Goal: Transaction & Acquisition: Book appointment/travel/reservation

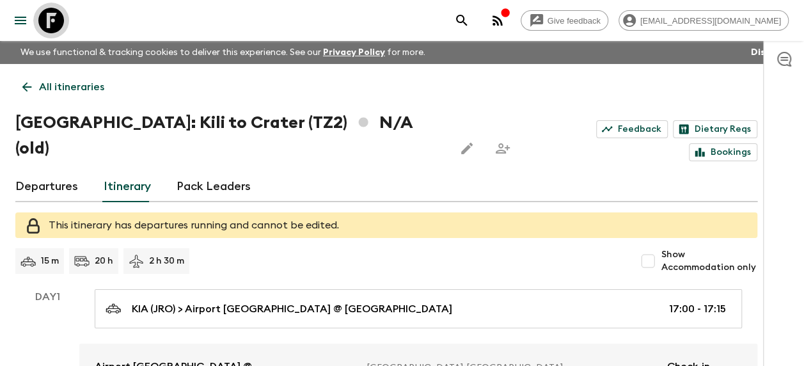
click at [59, 15] on icon at bounding box center [51, 21] width 26 height 26
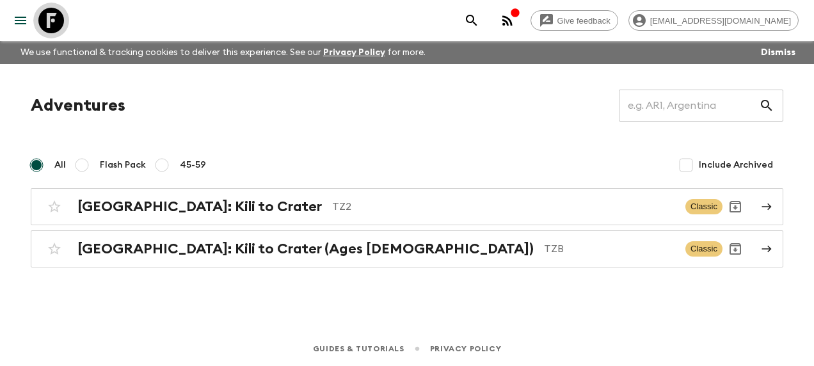
click at [50, 13] on icon at bounding box center [51, 21] width 26 height 26
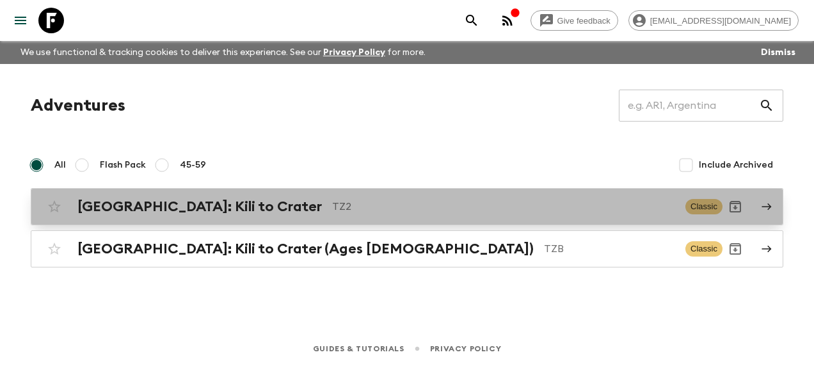
click at [160, 209] on h2 "[GEOGRAPHIC_DATA]: Kili to Crater" at bounding box center [199, 206] width 244 height 17
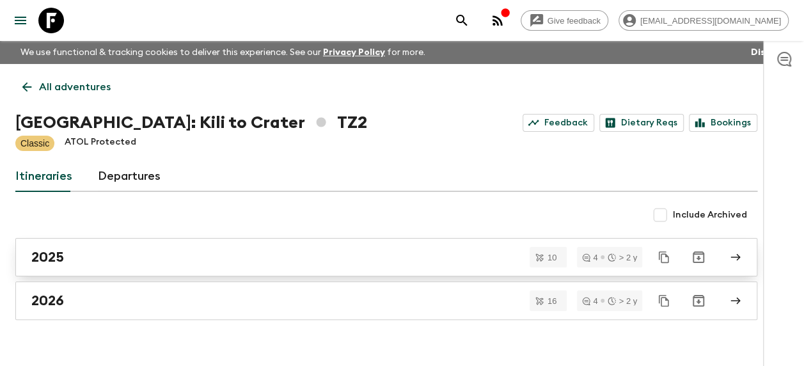
click at [60, 251] on h2 "2025" at bounding box center [47, 257] width 33 height 17
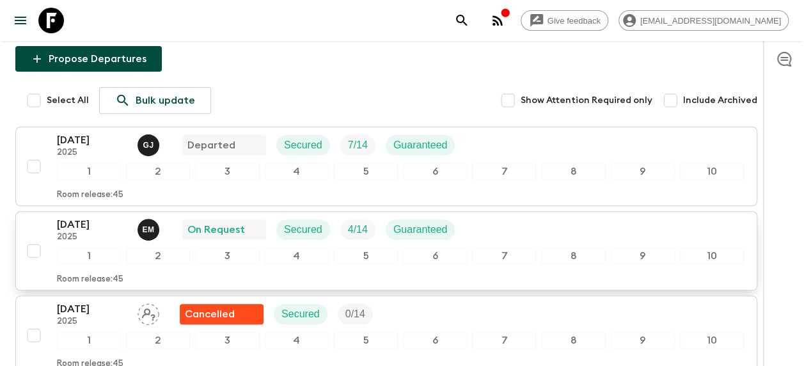
scroll to position [128, 0]
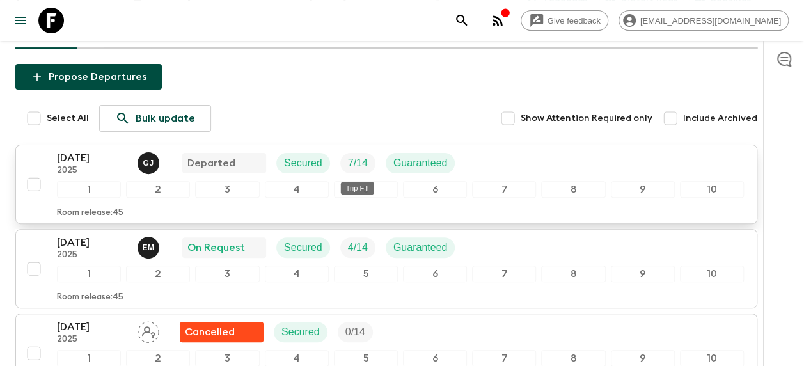
click at [365, 164] on p "7 / 14" at bounding box center [358, 162] width 20 height 15
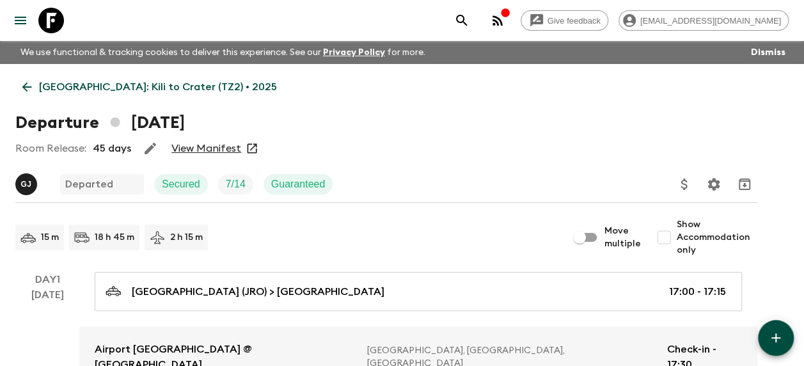
click at [209, 151] on link "View Manifest" at bounding box center [206, 148] width 70 height 13
